Goal: Transaction & Acquisition: Purchase product/service

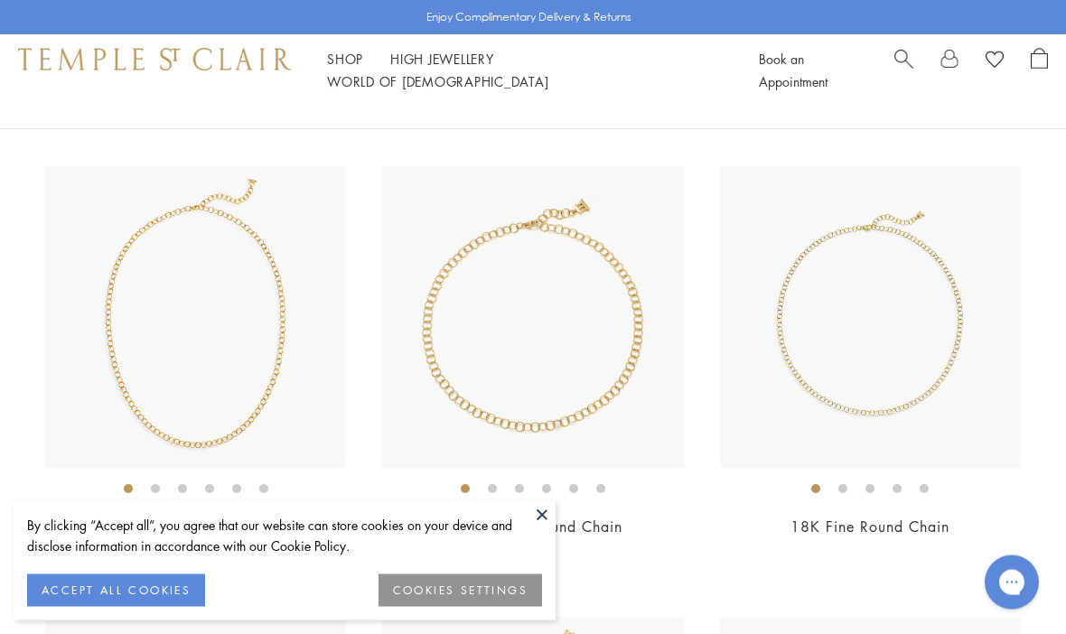
scroll to position [1087, 0]
click at [115, 351] on img at bounding box center [195, 315] width 301 height 301
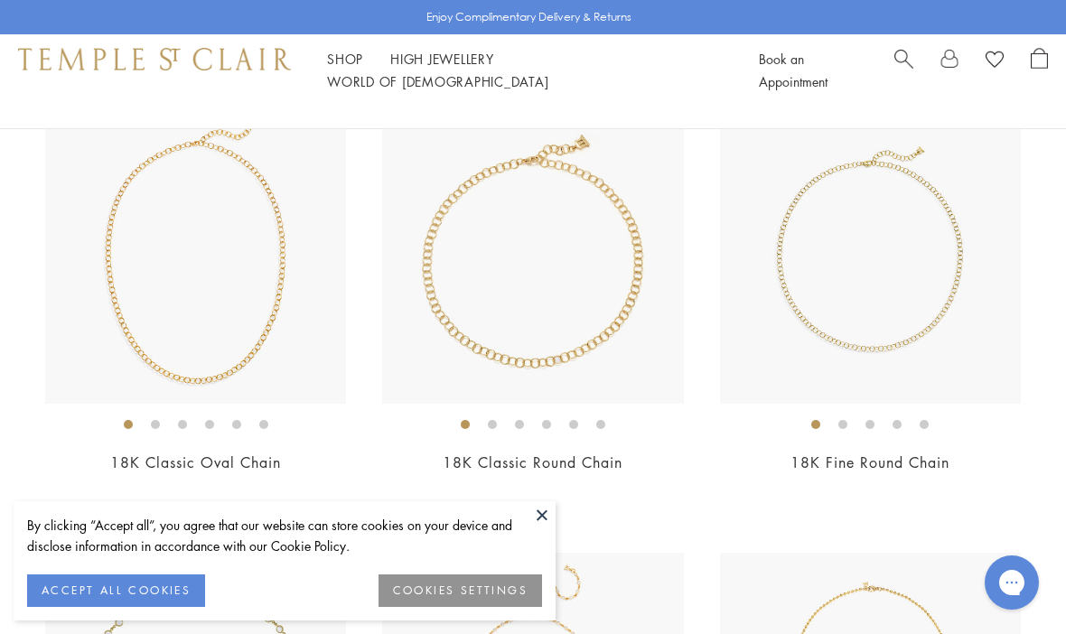
click at [89, 581] on button "ACCEPT ALL COOKIES" at bounding box center [116, 591] width 178 height 33
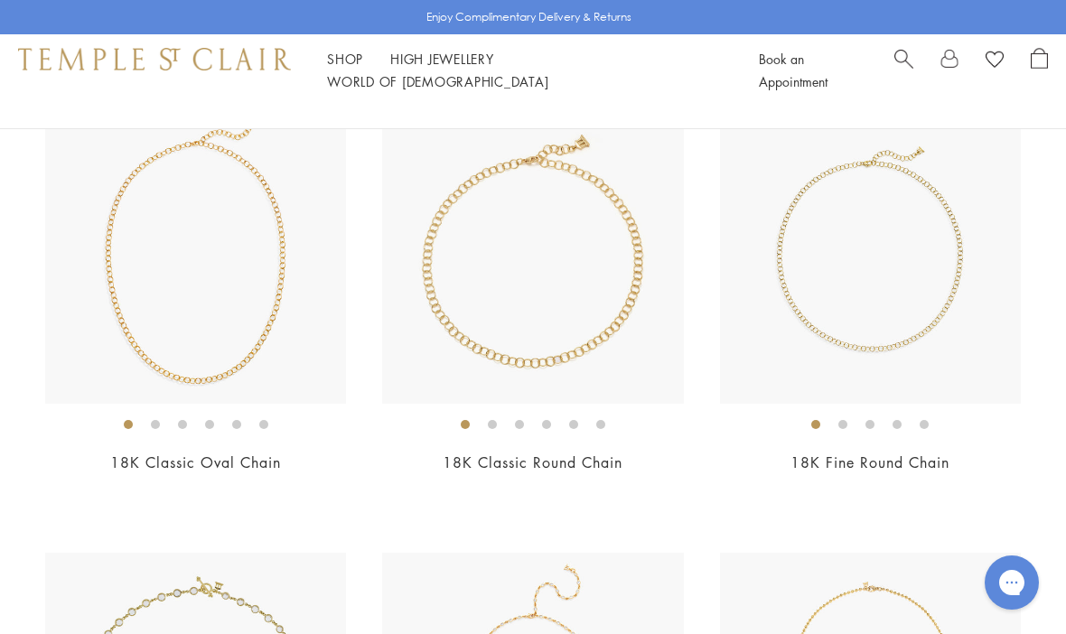
click at [944, 311] on img at bounding box center [870, 252] width 301 height 301
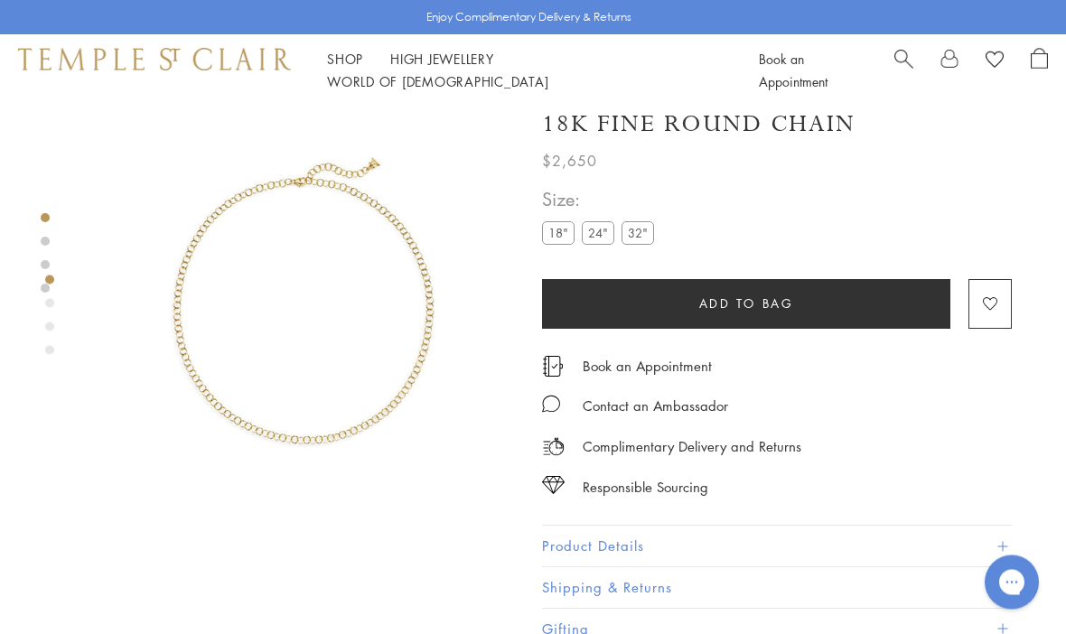
scroll to position [9, 0]
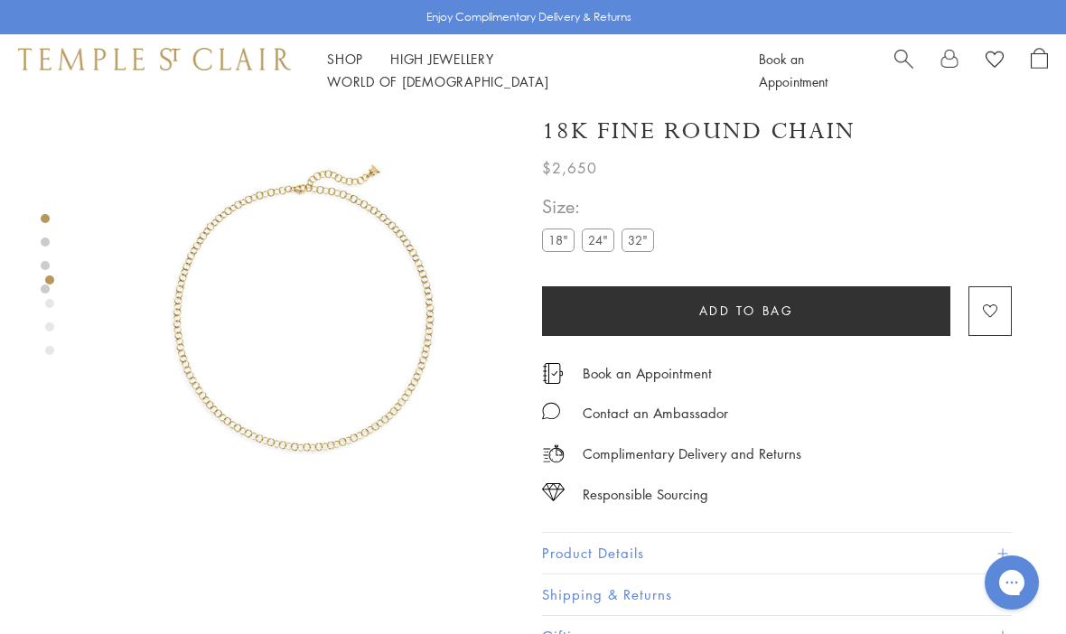
click at [603, 240] on label "24"" at bounding box center [598, 240] width 33 height 23
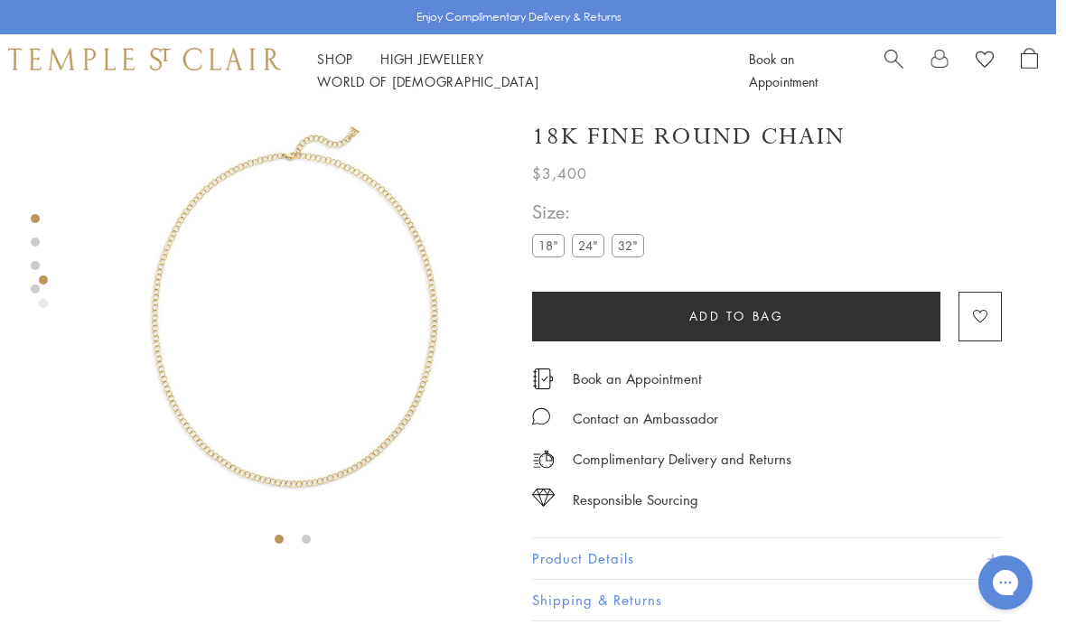
scroll to position [5, 4]
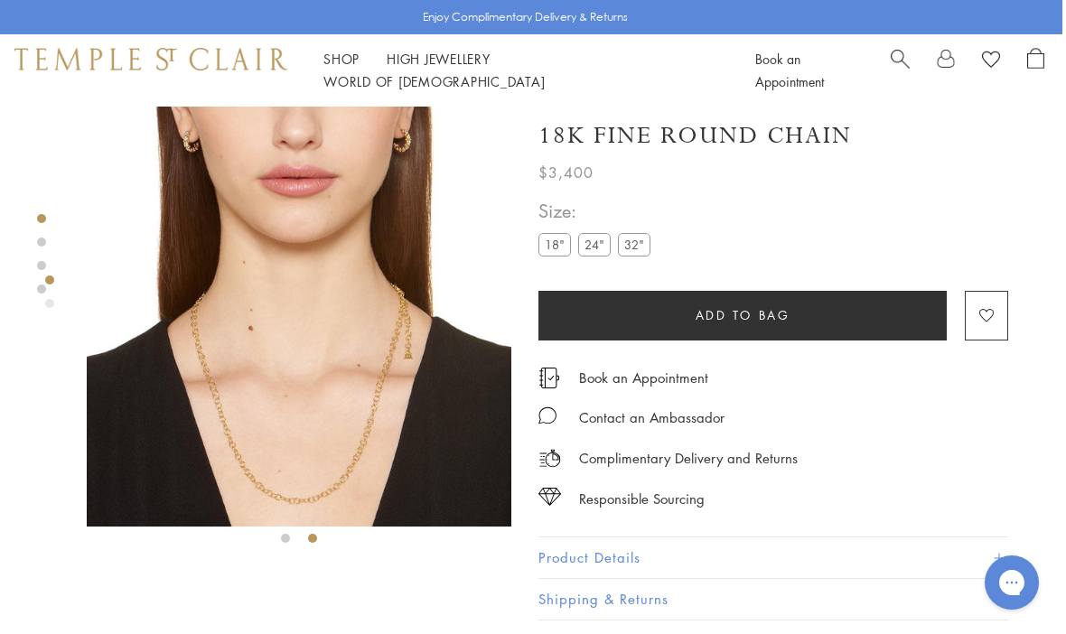
click at [640, 237] on label "32"" at bounding box center [634, 244] width 33 height 23
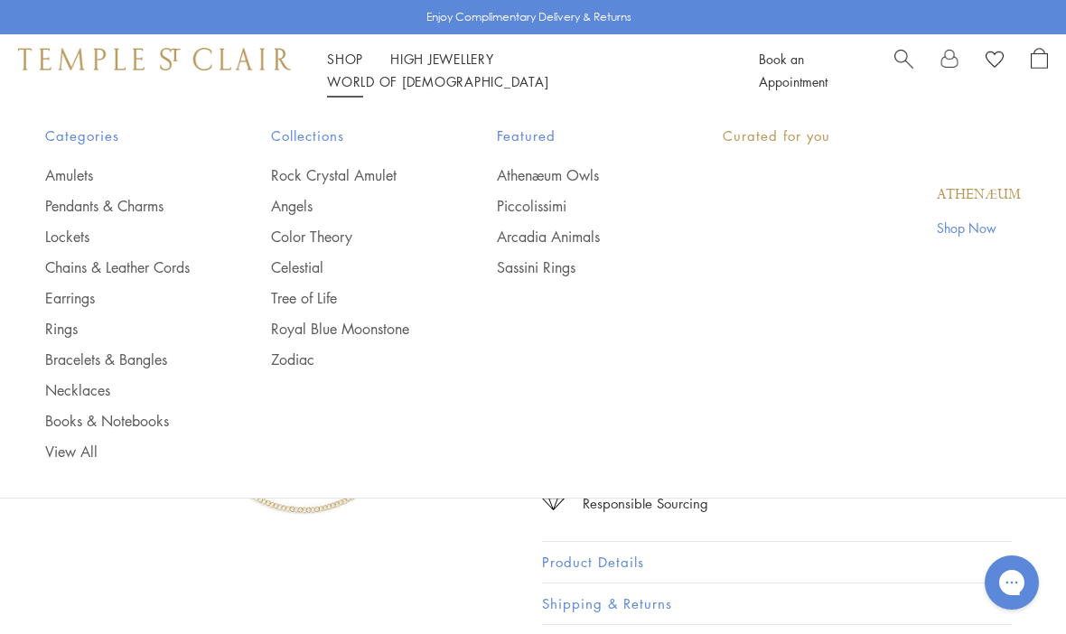
click at [342, 68] on link "Shop Shop" at bounding box center [345, 59] width 36 height 18
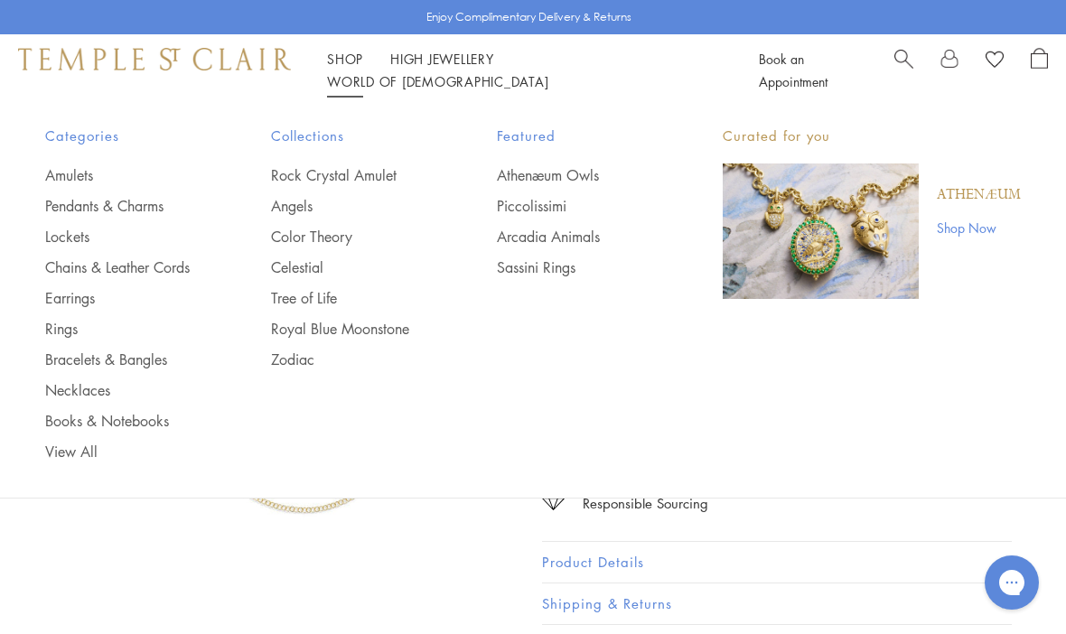
click at [305, 178] on link "Rock Crystal Amulet" at bounding box center [348, 175] width 154 height 20
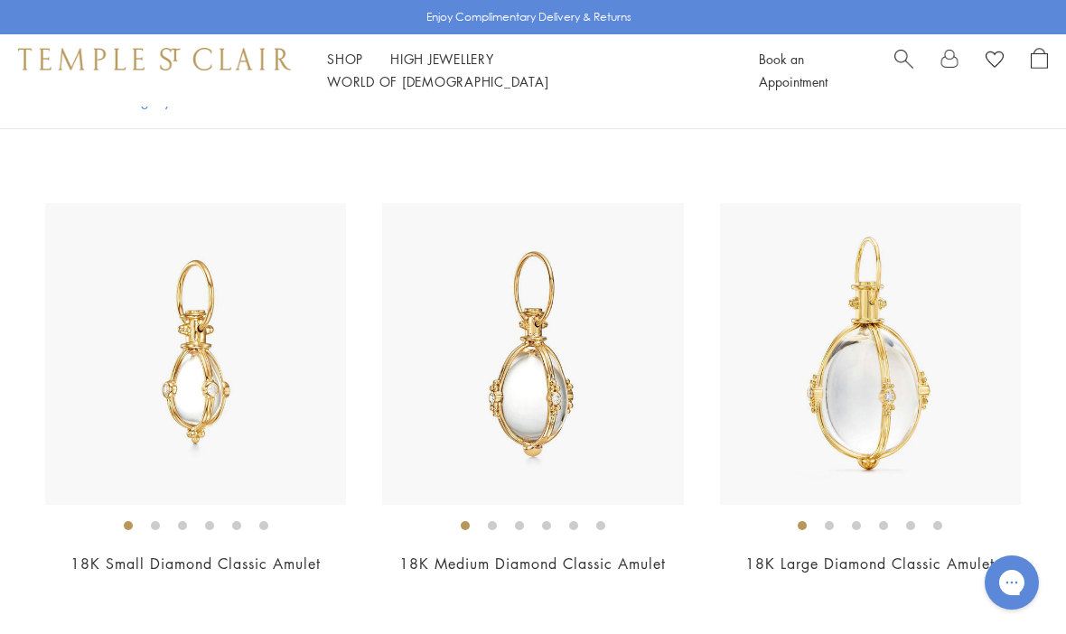
scroll to position [3813, 0]
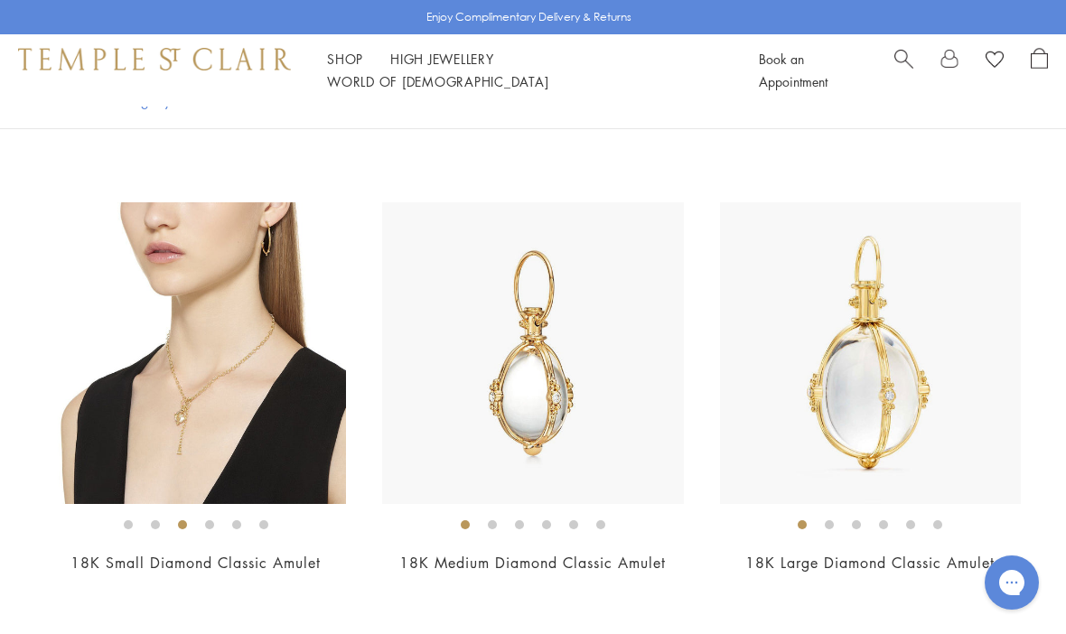
click at [496, 371] on img at bounding box center [532, 352] width 301 height 301
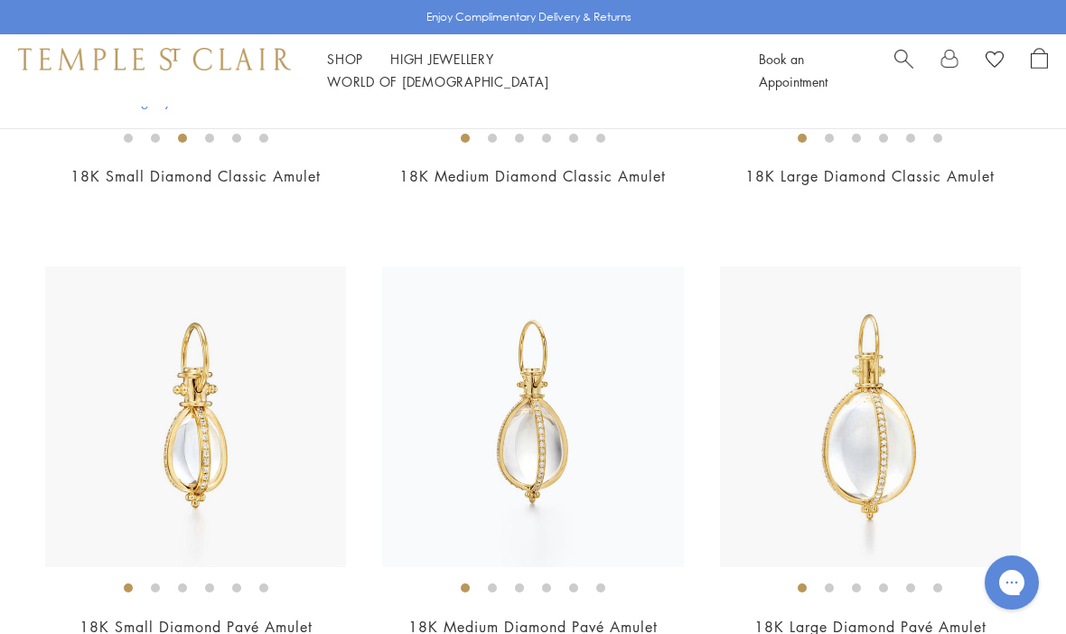
scroll to position [4185, 0]
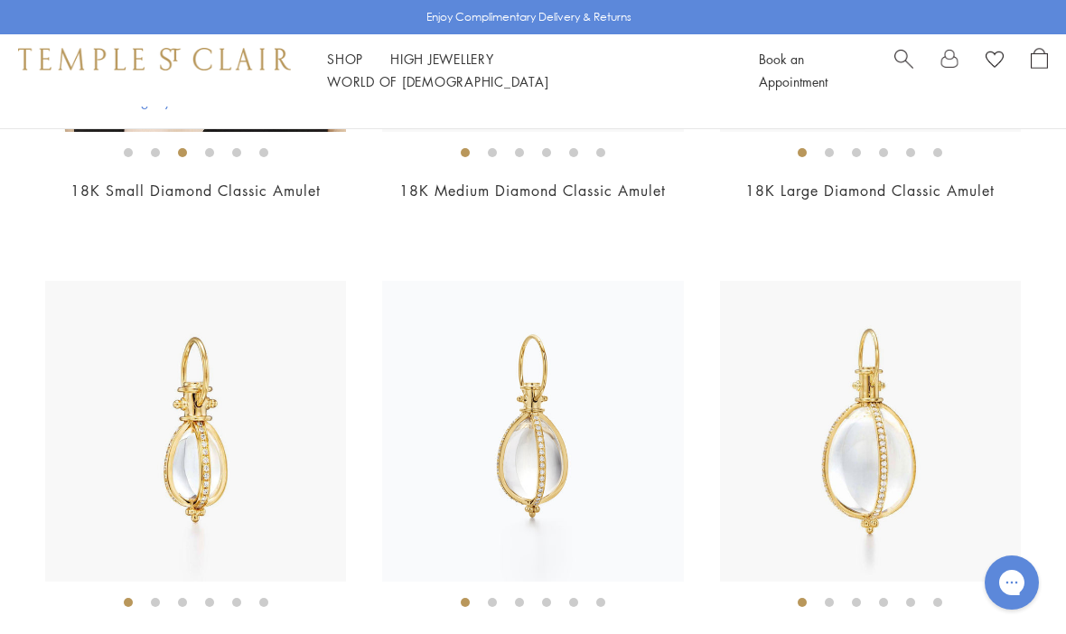
click at [517, 416] on img at bounding box center [532, 431] width 301 height 301
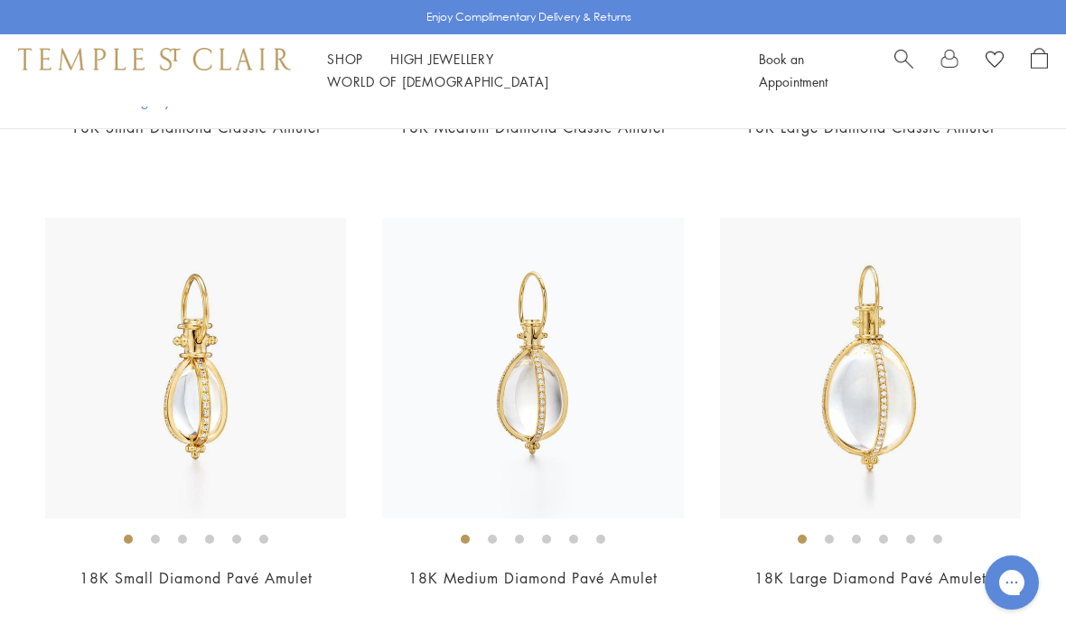
click at [172, 397] on img at bounding box center [195, 368] width 301 height 301
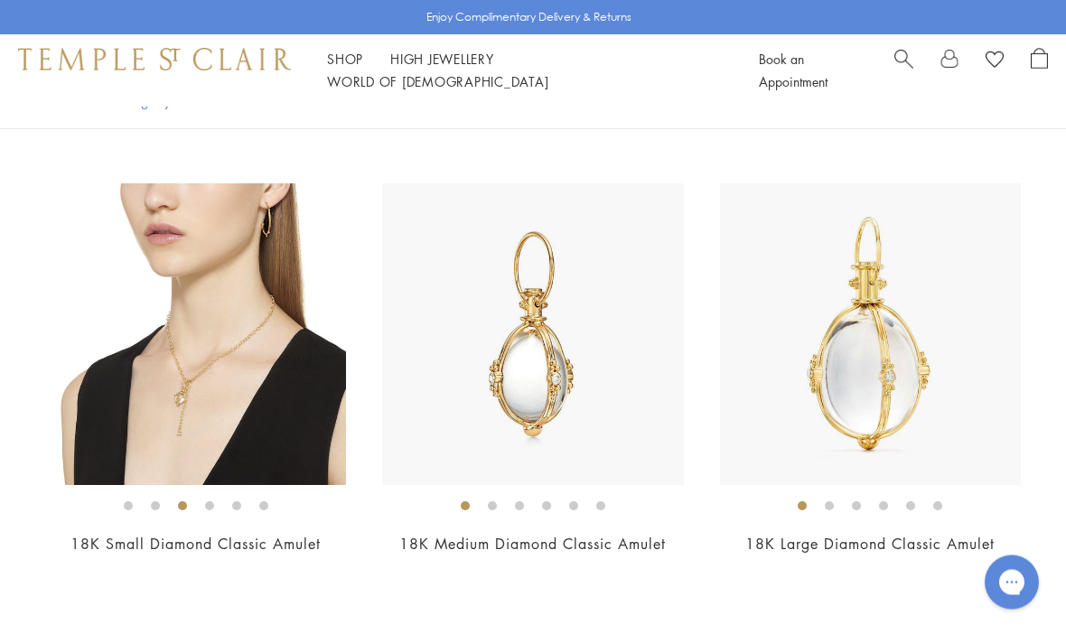
scroll to position [3817, 0]
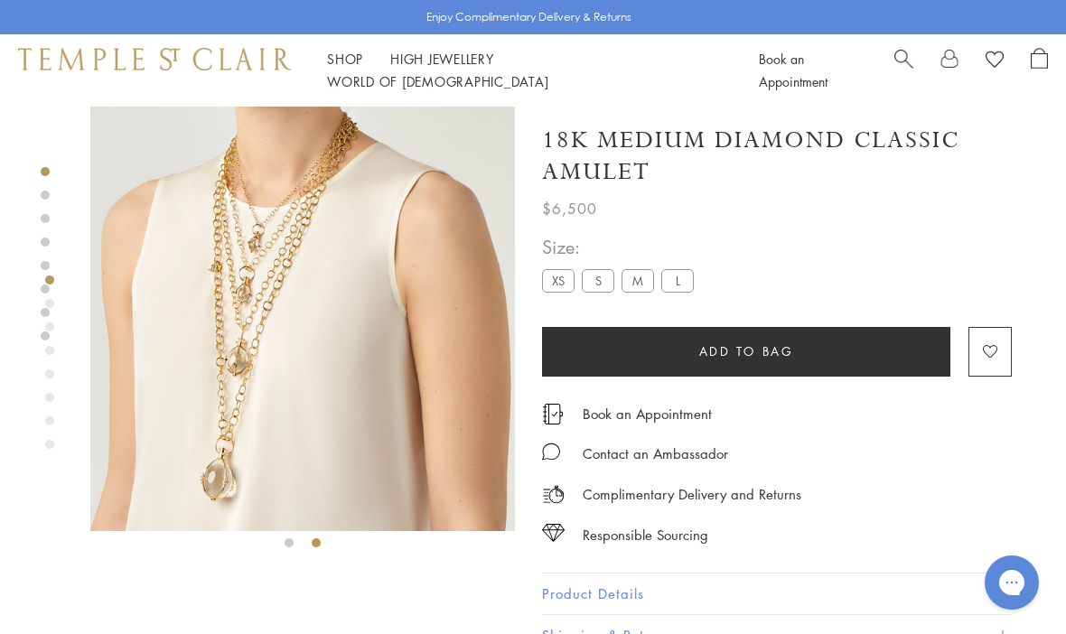
click at [597, 285] on label "S" at bounding box center [598, 280] width 33 height 23
click at [148, 365] on img at bounding box center [302, 319] width 425 height 425
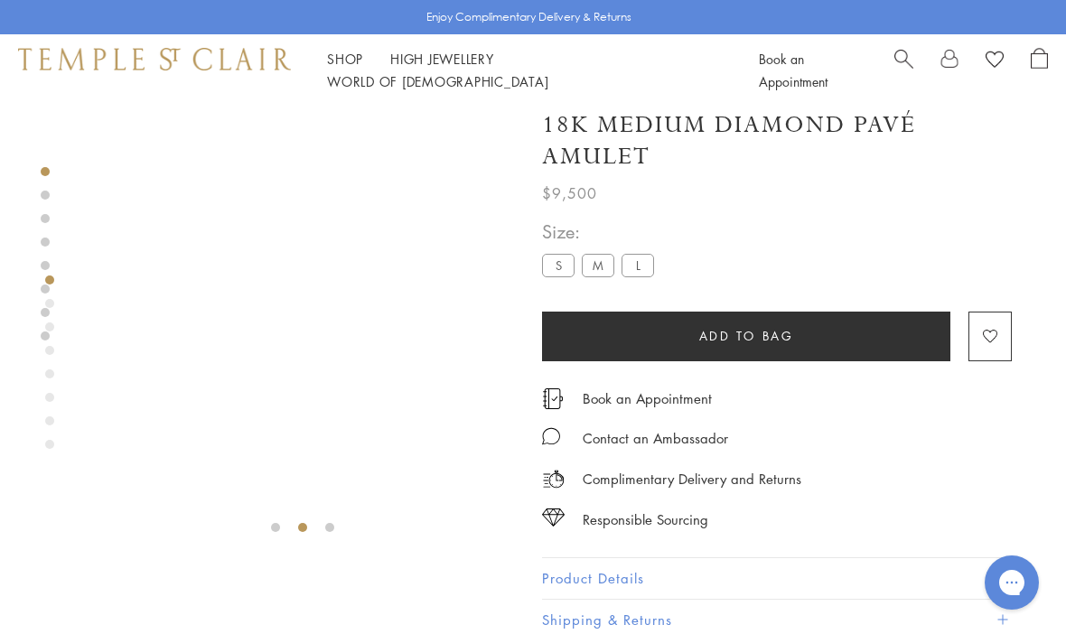
scroll to position [16, 0]
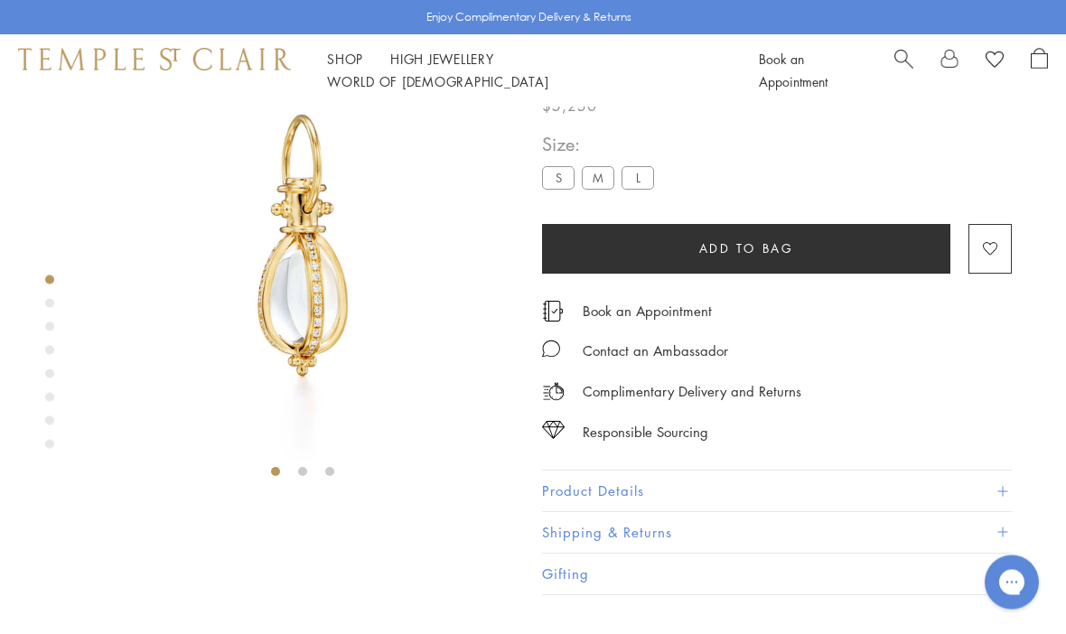
scroll to position [107, 0]
